Goal: Transaction & Acquisition: Book appointment/travel/reservation

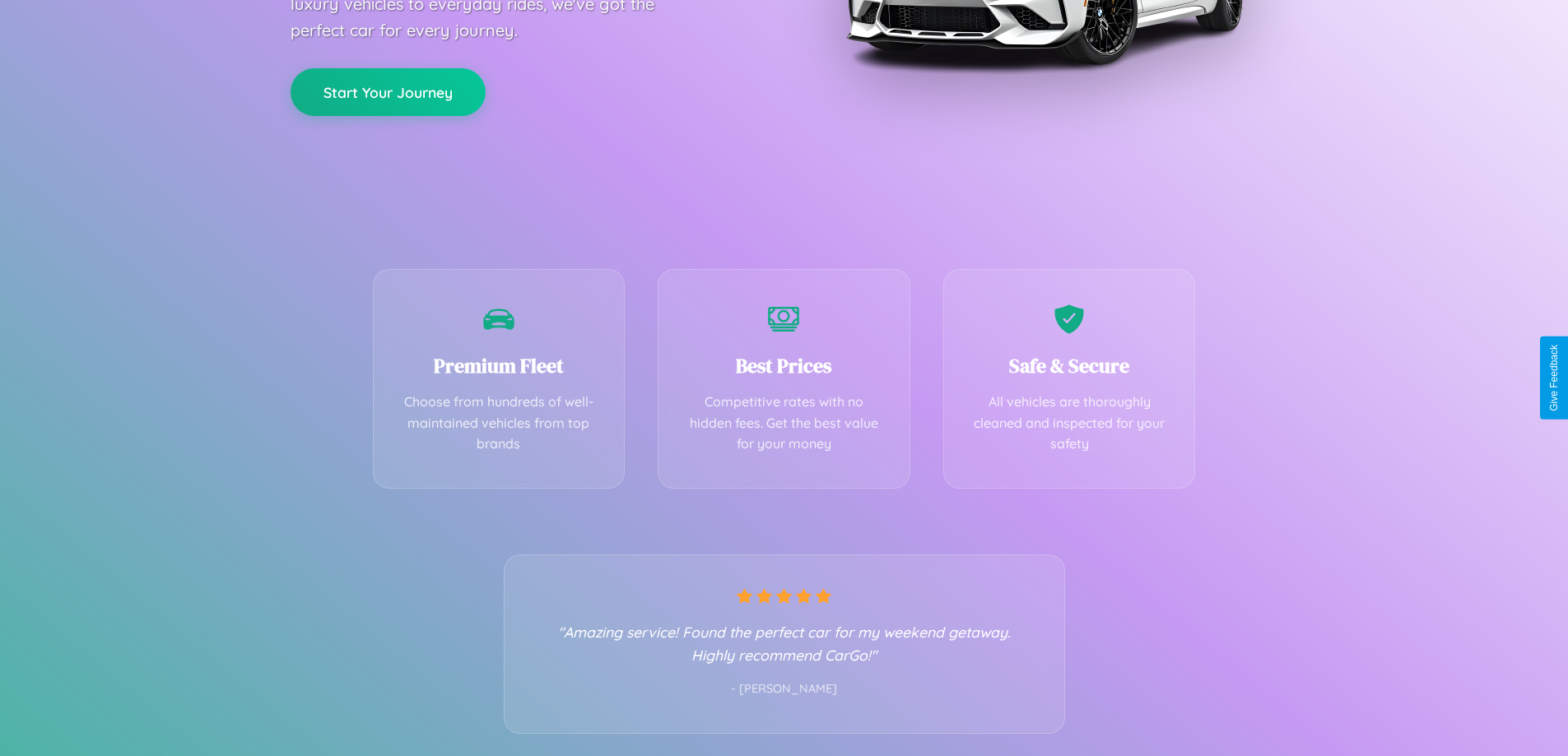
scroll to position [324, 0]
click at [784, 378] on div "Best Prices Competitive rates with no hidden fees. Get the best value for your …" at bounding box center [784, 373] width 253 height 219
click at [388, 89] on button "Start Your Journey" at bounding box center [388, 89] width 195 height 47
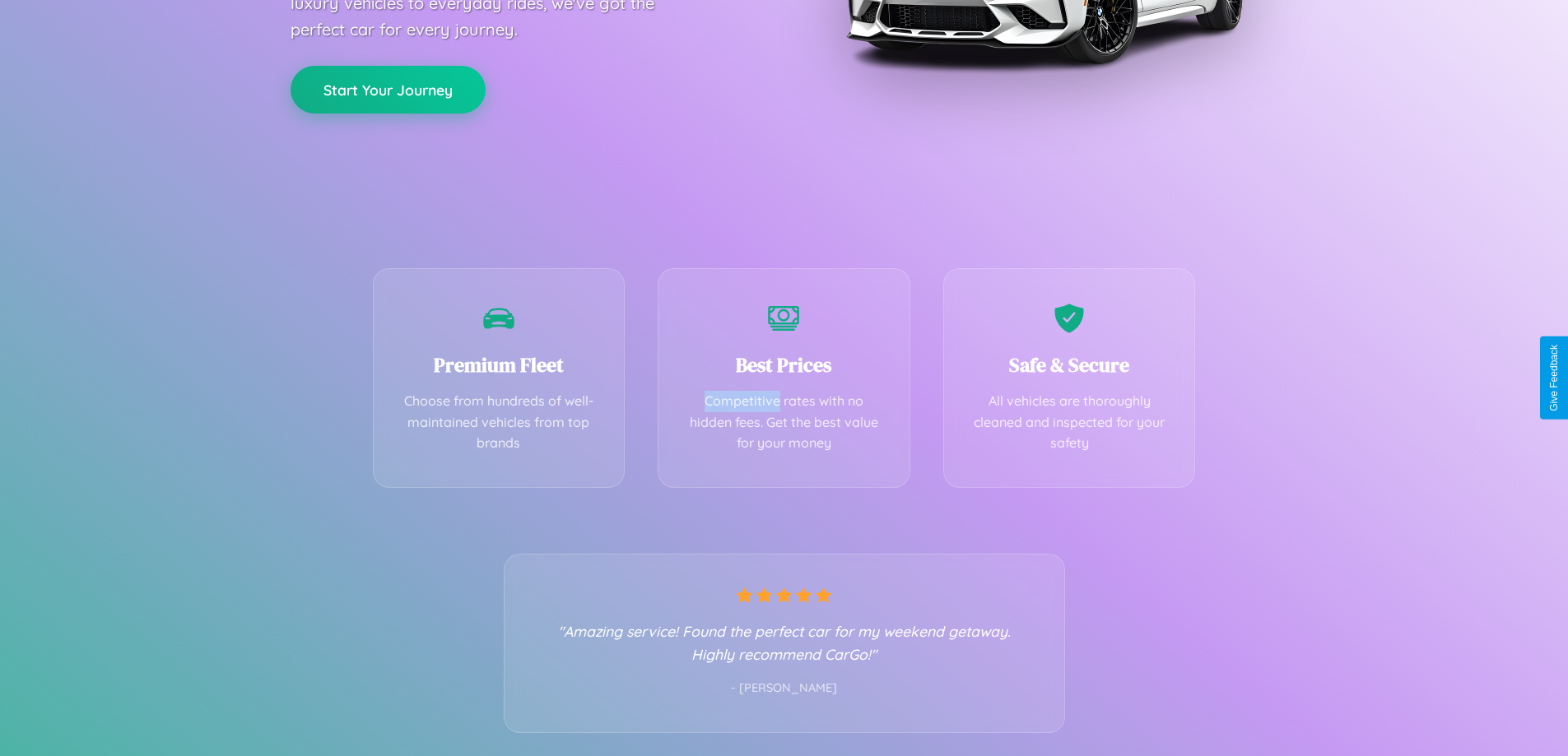
click at [388, 89] on button "Start Your Journey" at bounding box center [388, 89] width 195 height 47
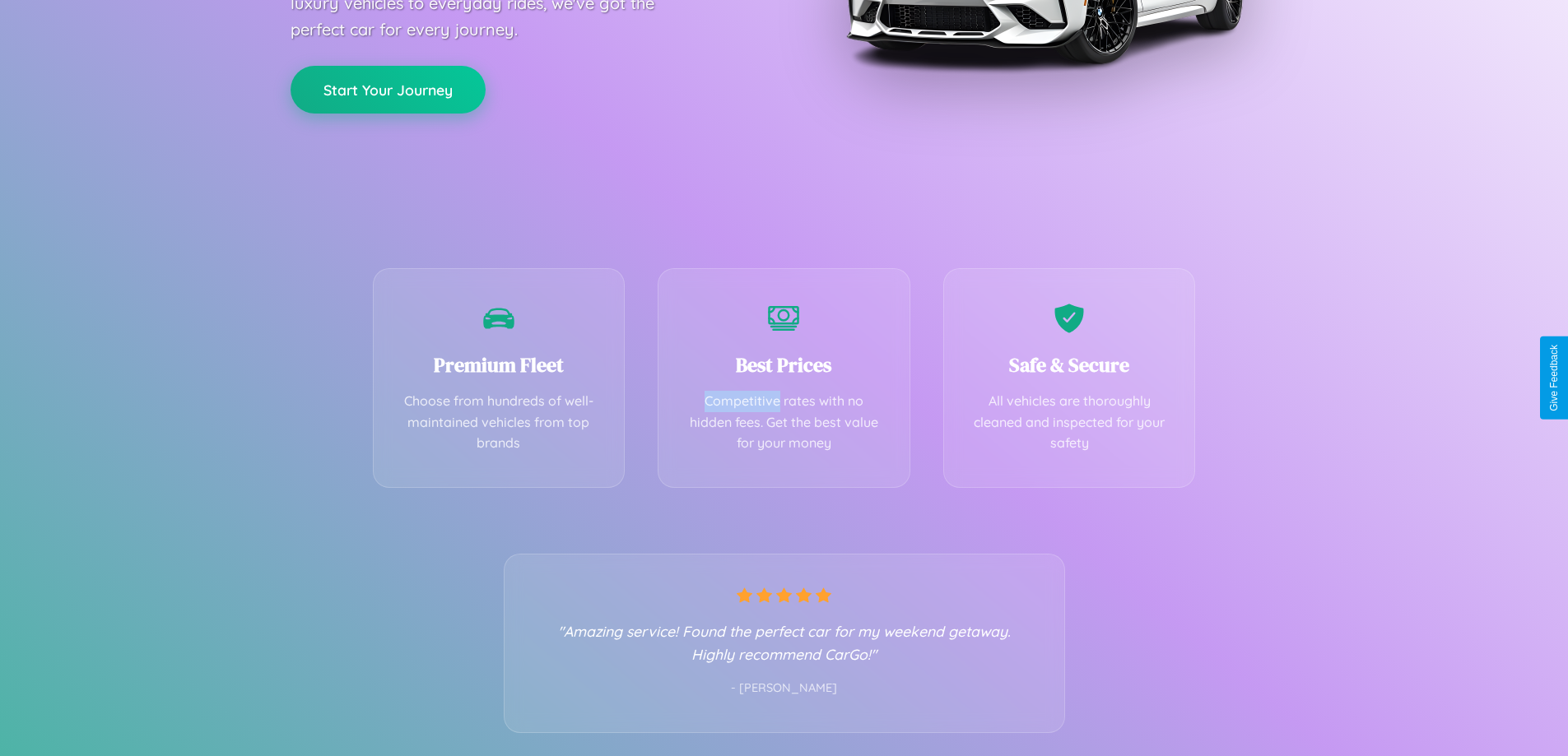
click at [388, 89] on button "Start Your Journey" at bounding box center [388, 89] width 195 height 47
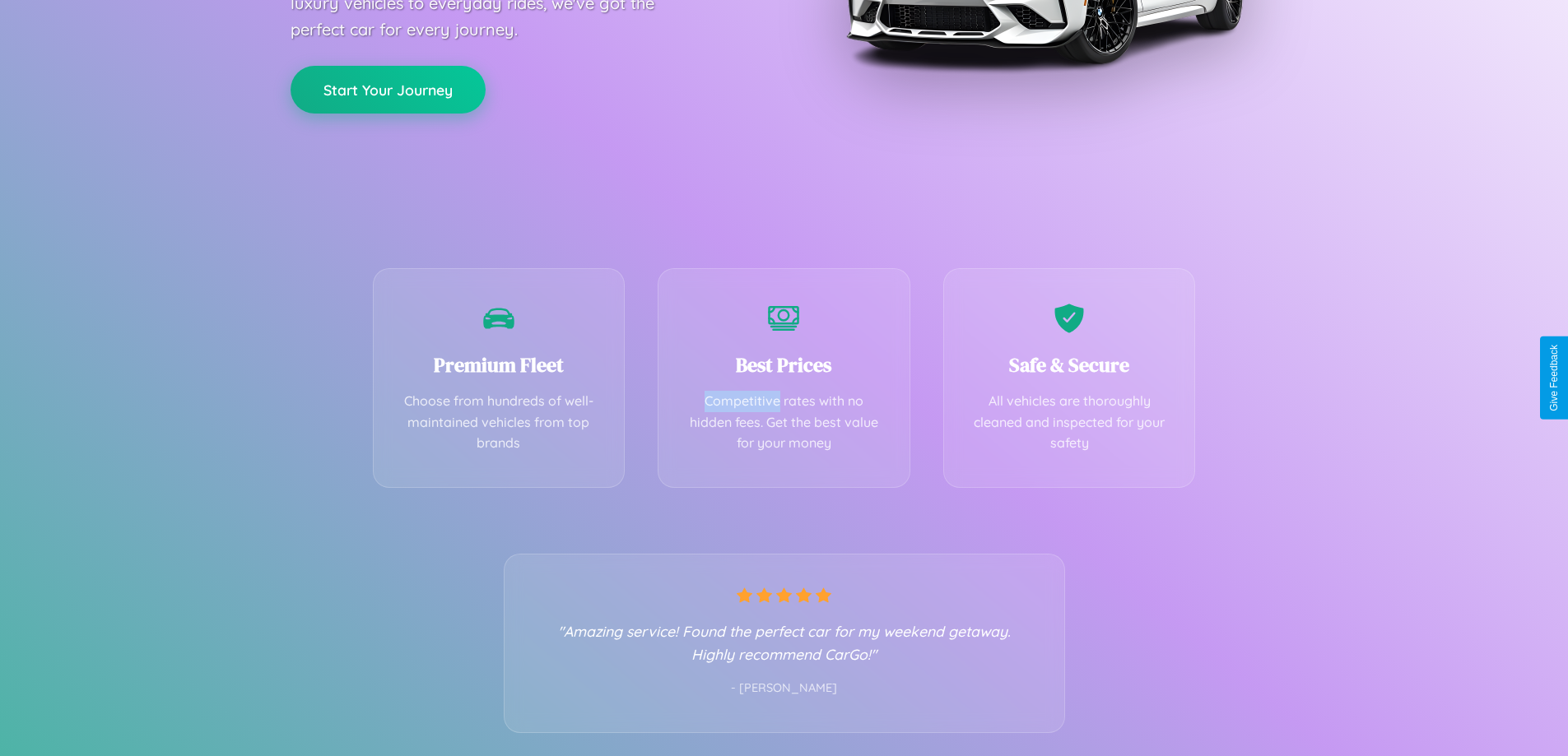
click at [388, 89] on button "Start Your Journey" at bounding box center [388, 89] width 195 height 47
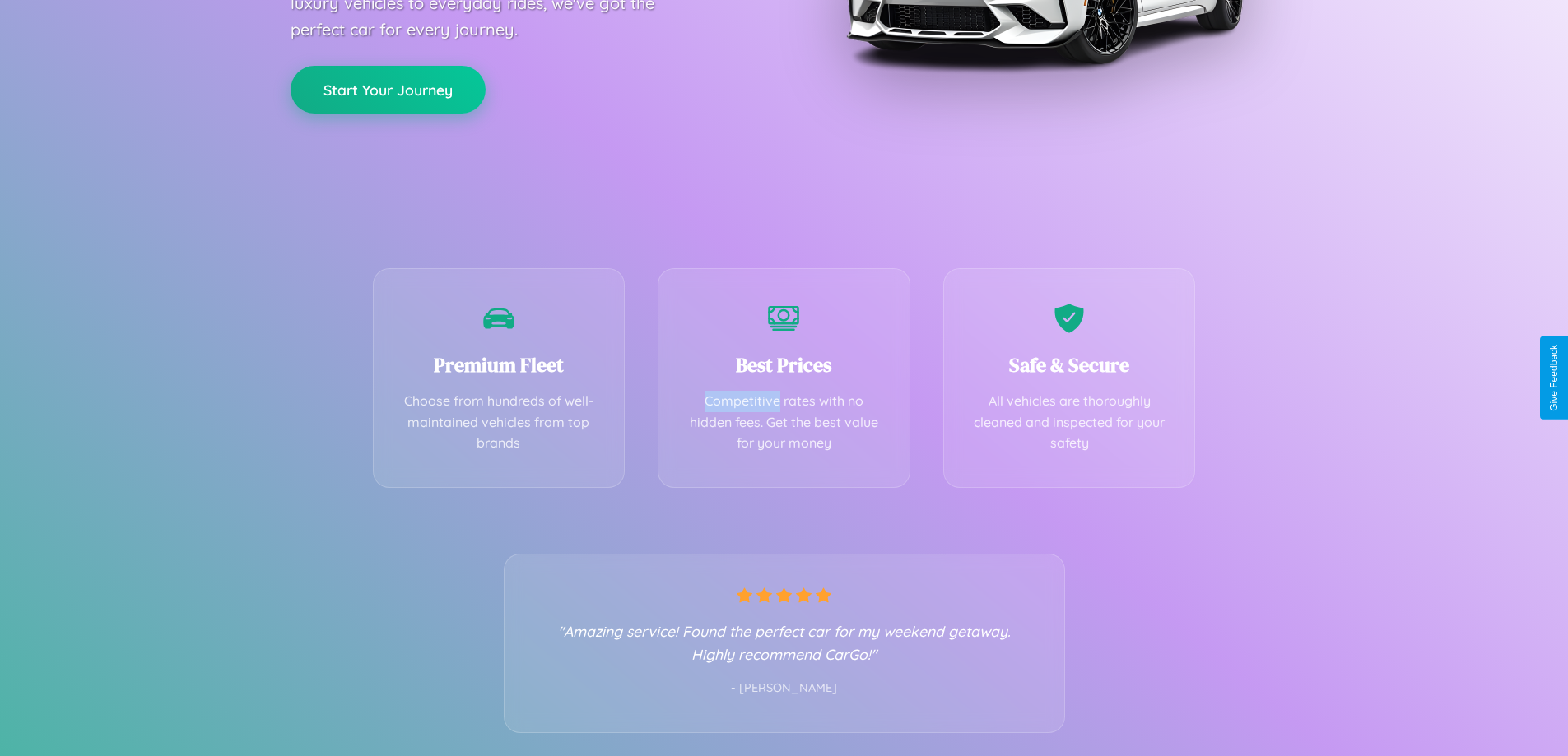
click at [388, 89] on button "Start Your Journey" at bounding box center [388, 89] width 195 height 47
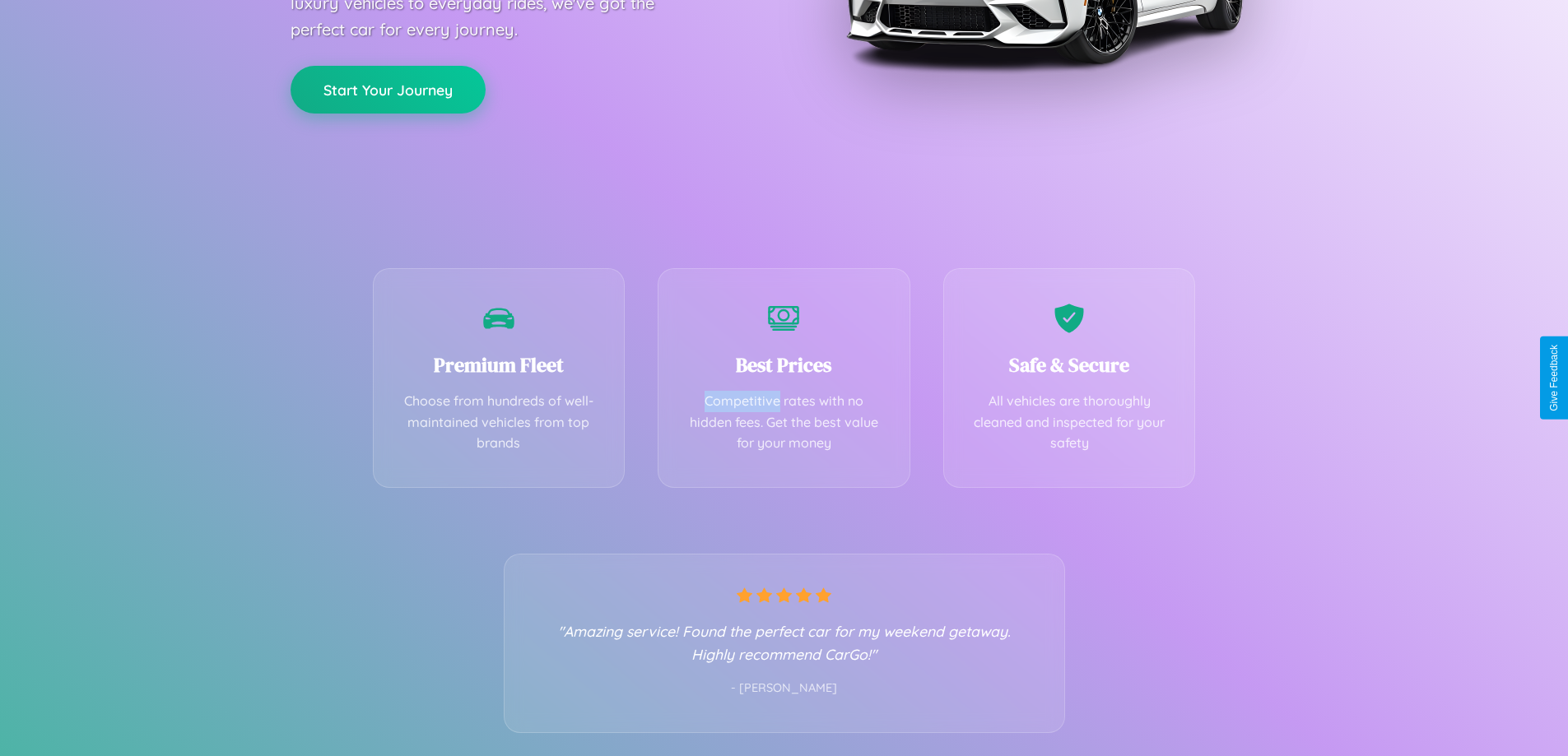
click at [388, 89] on button "Start Your Journey" at bounding box center [388, 89] width 195 height 47
